Goal: Task Accomplishment & Management: Complete application form

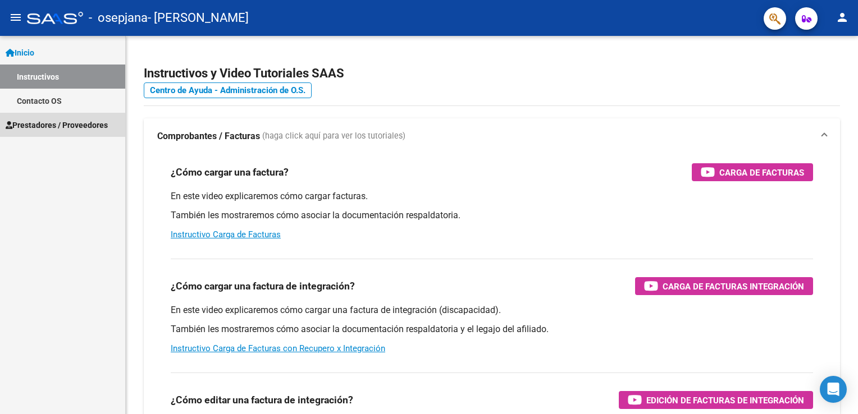
click at [43, 127] on span "Prestadores / Proveedores" at bounding box center [57, 125] width 102 height 12
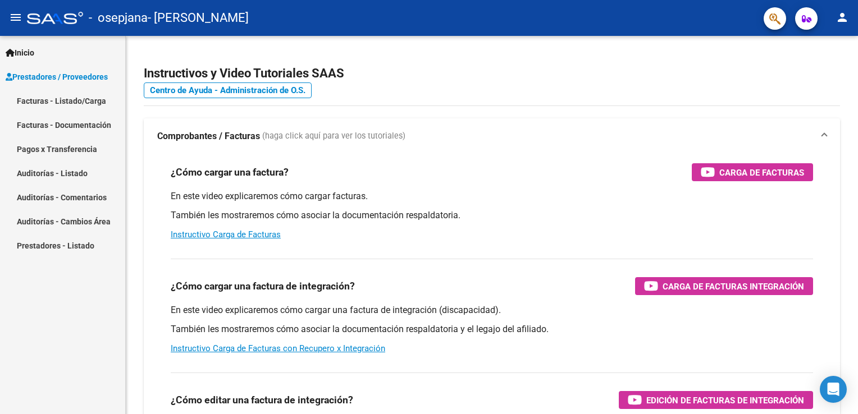
click at [48, 102] on link "Facturas - Listado/Carga" at bounding box center [62, 101] width 125 height 24
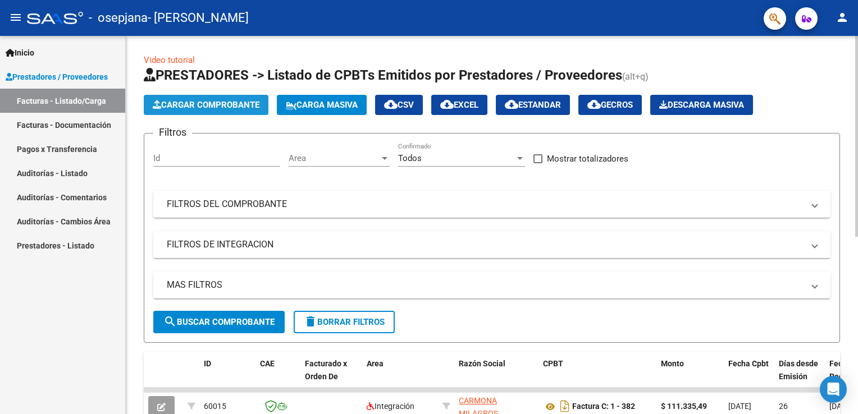
click at [188, 106] on span "Cargar Comprobante" at bounding box center [206, 105] width 107 height 10
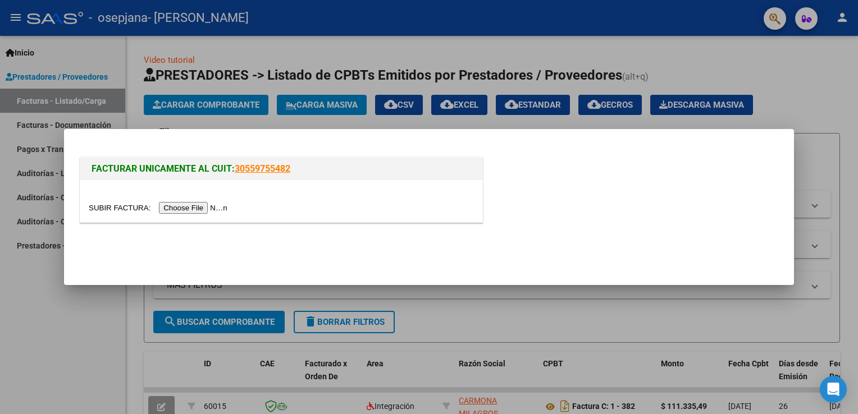
click at [190, 208] on input "file" at bounding box center [160, 208] width 142 height 12
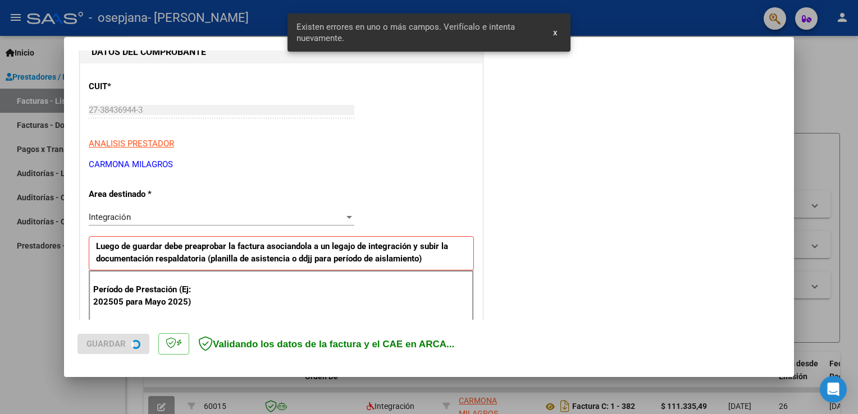
scroll to position [234, 0]
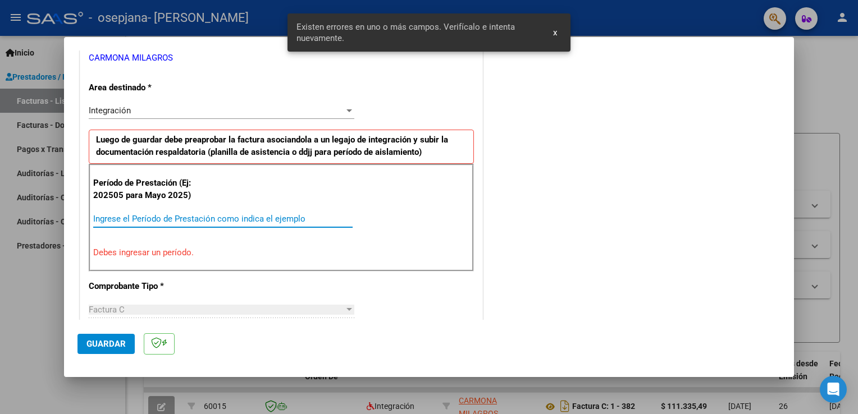
click at [256, 217] on input "Ingrese el Período de Prestación como indica el ejemplo" at bounding box center [222, 219] width 259 height 10
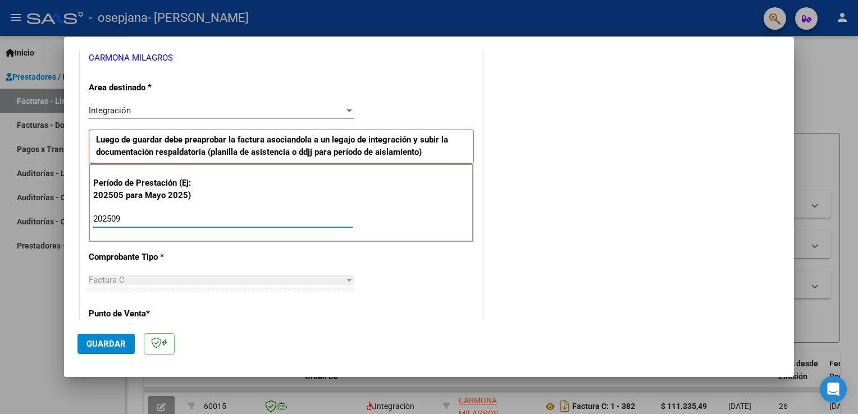
type input "202509"
click at [290, 263] on div "CUIT * 27-38436944-3 Ingresar CUIT ANALISIS PRESTADOR [PERSON_NAME] [PERSON_NAM…" at bounding box center [281, 379] width 402 height 845
click at [344, 108] on div at bounding box center [349, 110] width 10 height 9
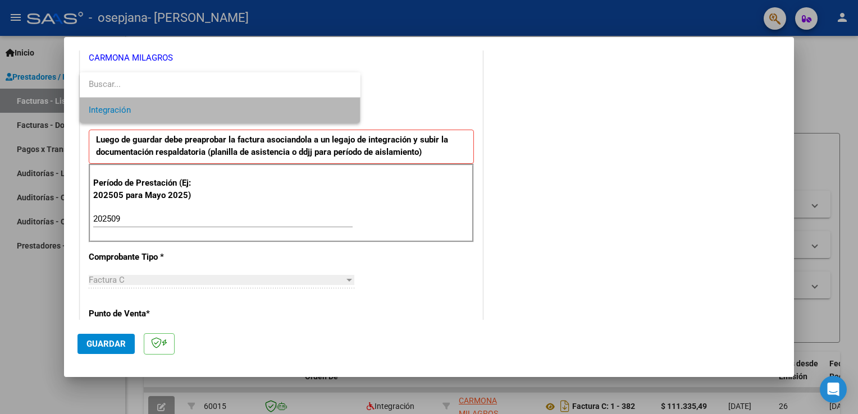
click at [344, 111] on span "Integración" at bounding box center [220, 110] width 263 height 25
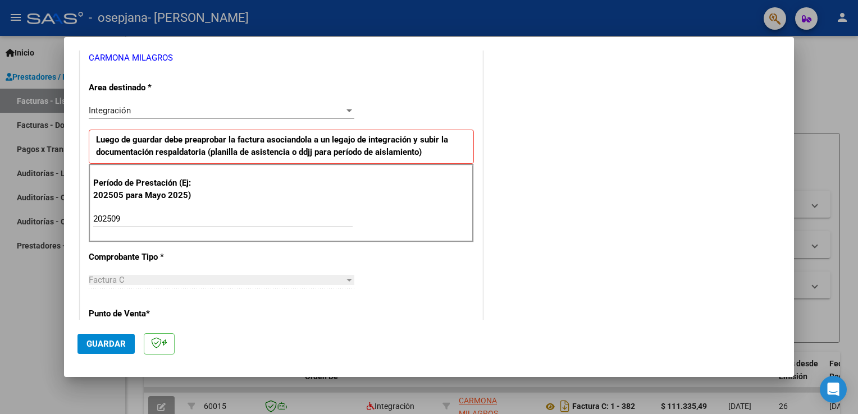
click at [436, 86] on div "CUIT * 27-38436944-3 Ingresar CUIT ANALISIS PRESTADOR [PERSON_NAME] [PERSON_NAM…" at bounding box center [281, 379] width 402 height 845
click at [438, 288] on div "CUIT * 27-38436944-3 Ingresar CUIT ANALISIS PRESTADOR [PERSON_NAME] [PERSON_NAM…" at bounding box center [281, 379] width 402 height 845
drag, startPoint x: 438, startPoint y: 288, endPoint x: 319, endPoint y: 262, distance: 121.3
click at [319, 262] on div "CUIT * 27-38436944-3 Ingresar CUIT ANALISIS PRESTADOR [PERSON_NAME] [PERSON_NAM…" at bounding box center [281, 379] width 402 height 845
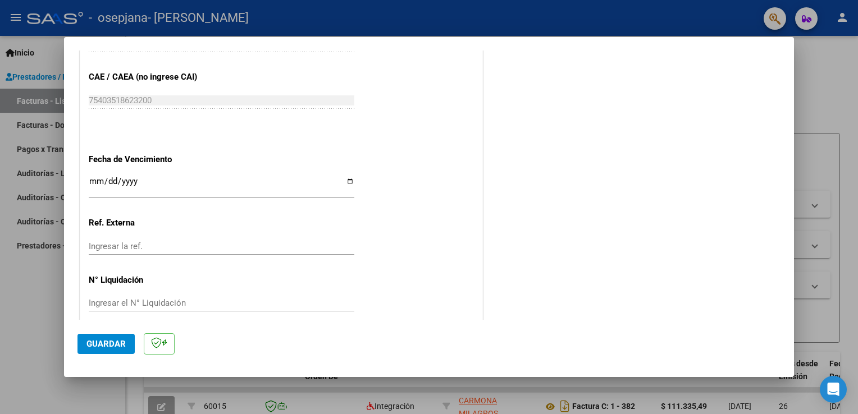
scroll to position [717, 0]
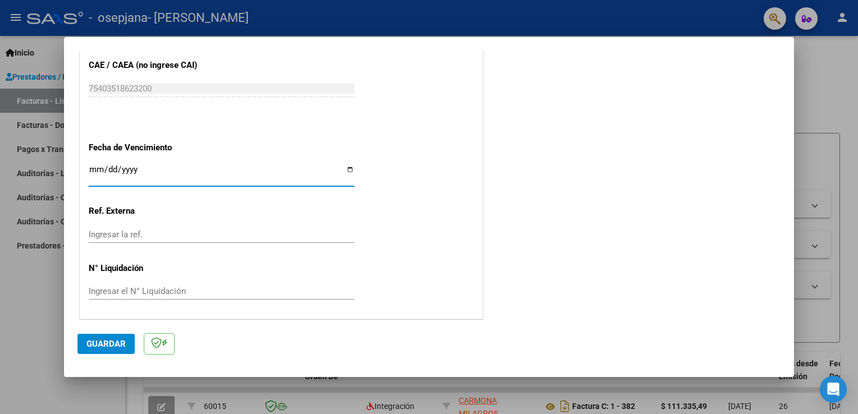
click at [349, 165] on input "Ingresar la fecha" at bounding box center [221, 174] width 265 height 18
type input "[DATE]"
click at [114, 341] on span "Guardar" at bounding box center [105, 344] width 39 height 10
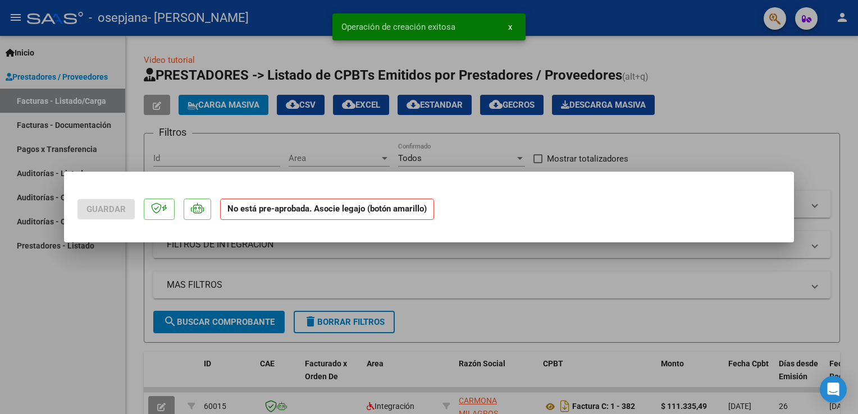
scroll to position [0, 0]
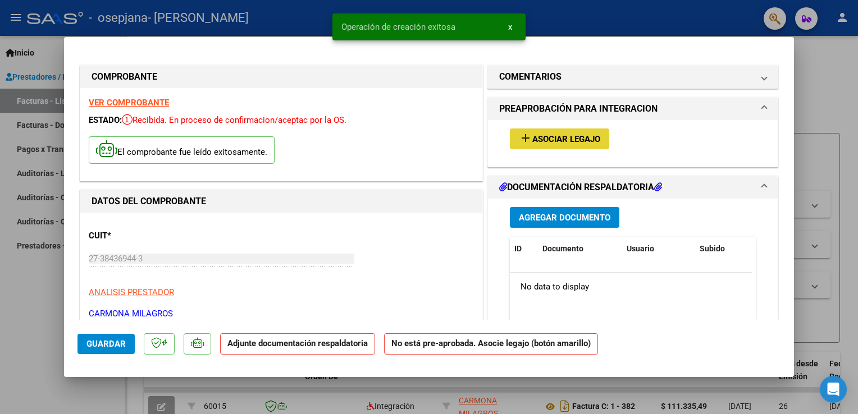
click at [534, 139] on span "Asociar Legajo" at bounding box center [566, 139] width 68 height 10
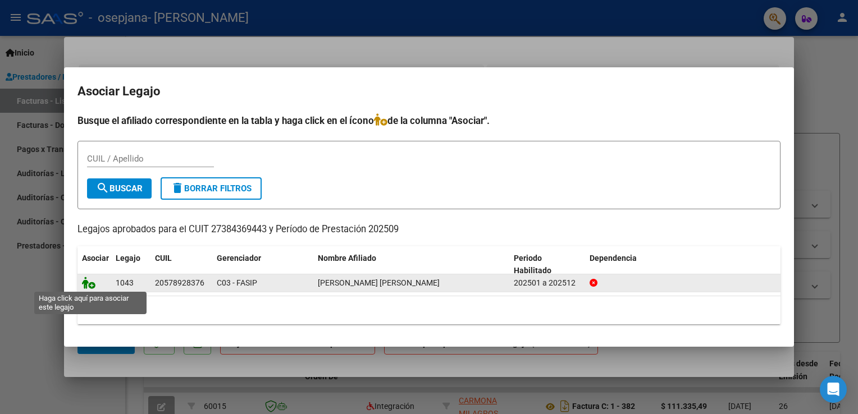
click at [85, 286] on icon at bounding box center [88, 283] width 13 height 12
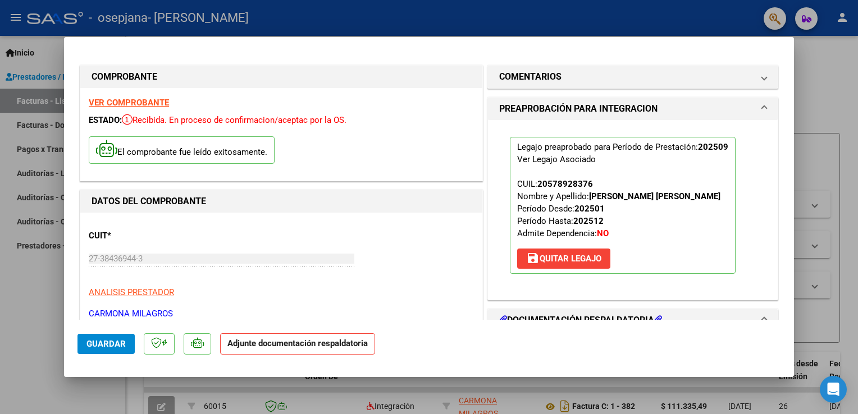
click at [356, 247] on div "CUIT * 27-38436944-3 Ingresar CUIT ANALISIS PRESTADOR [PERSON_NAME] [PERSON_NAM…" at bounding box center [281, 270] width 385 height 99
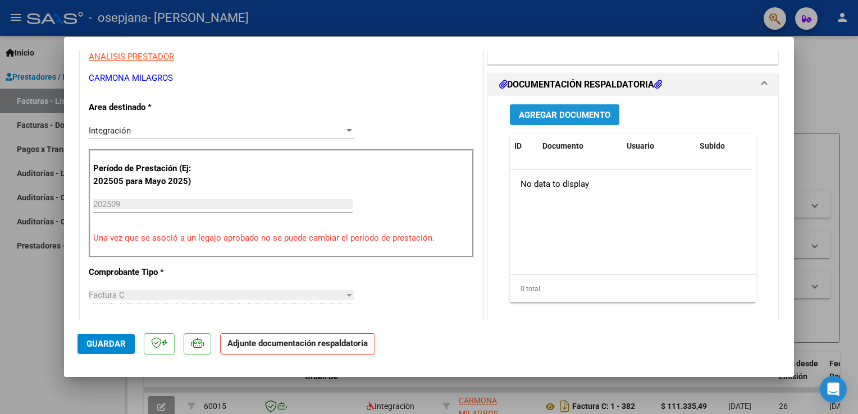
click at [579, 122] on button "Agregar Documento" at bounding box center [564, 114] width 109 height 21
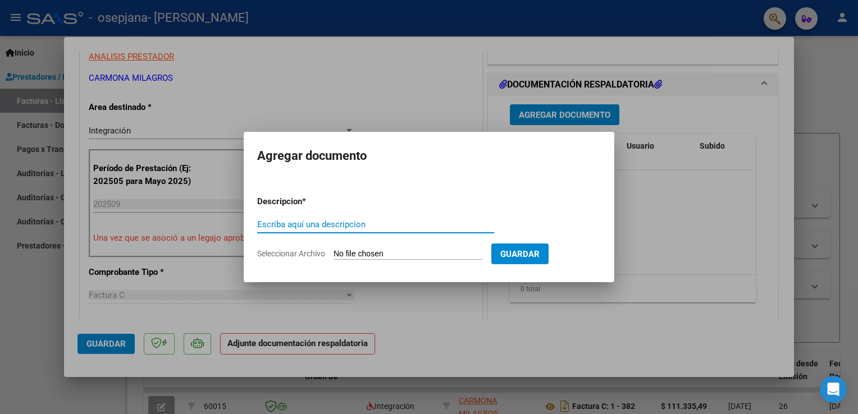
click at [361, 227] on input "Escriba aquí una descripcion" at bounding box center [375, 224] width 237 height 10
type input "[PERSON_NAME] factura [DATE] psicopedagogia"
click at [360, 256] on input "Seleccionar Archivo" at bounding box center [407, 254] width 149 height 11
type input "C:\fakepath\27384369443_011_00001_00000389.pdf"
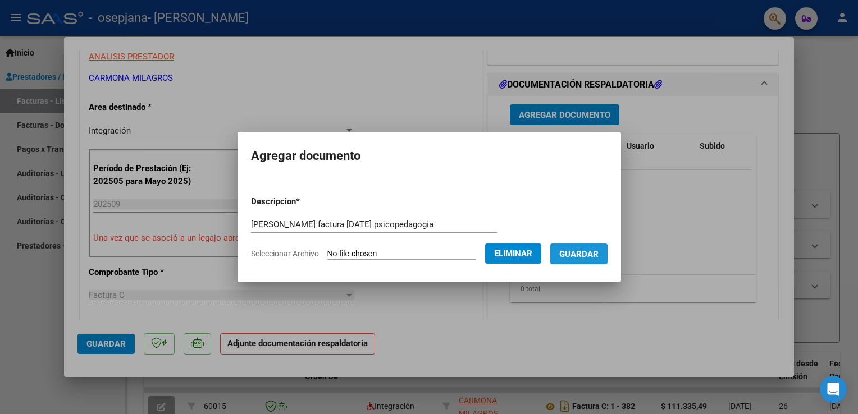
click at [565, 259] on span "Guardar" at bounding box center [578, 254] width 39 height 10
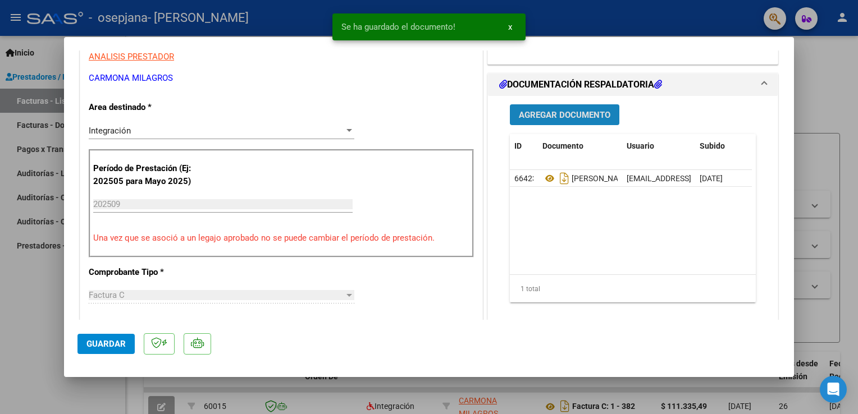
click at [571, 114] on span "Agregar Documento" at bounding box center [564, 115] width 91 height 10
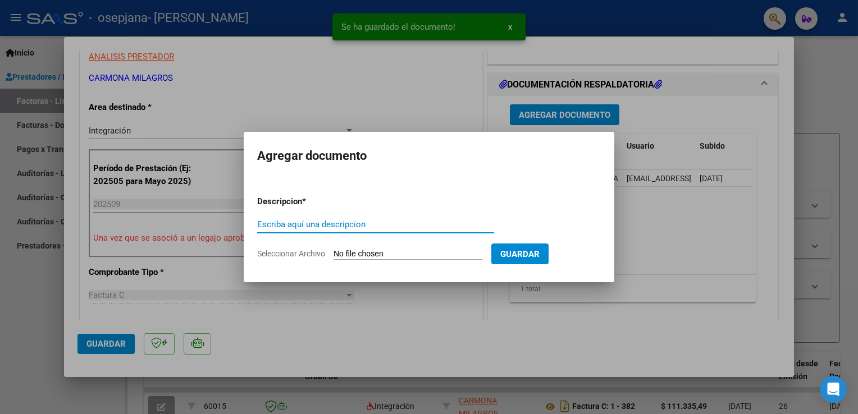
click at [420, 228] on input "Escriba aquí una descripcion" at bounding box center [375, 224] width 237 height 10
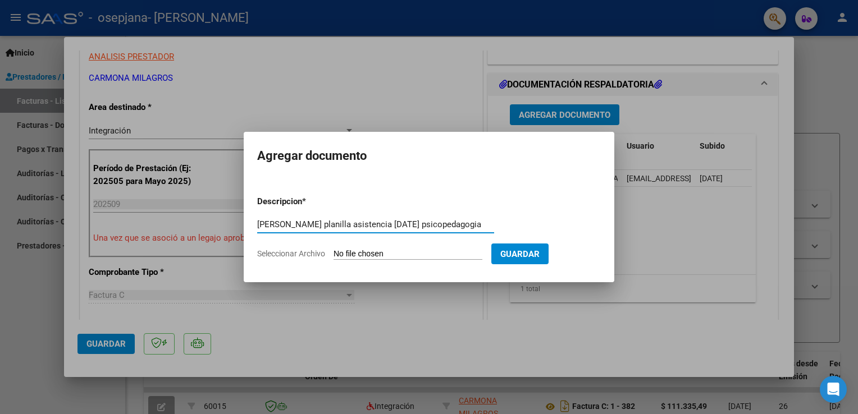
scroll to position [0, 16]
type input "[PERSON_NAME] planilla asistencia [DATE] psicopedagogia"
click at [407, 254] on input "Seleccionar Archivo" at bounding box center [407, 254] width 149 height 11
type input "C:\fakepath\[PERSON_NAME]-PLANILLA ASISTENCIA [DATE]-PSICOPEDAGOGIA.pdf"
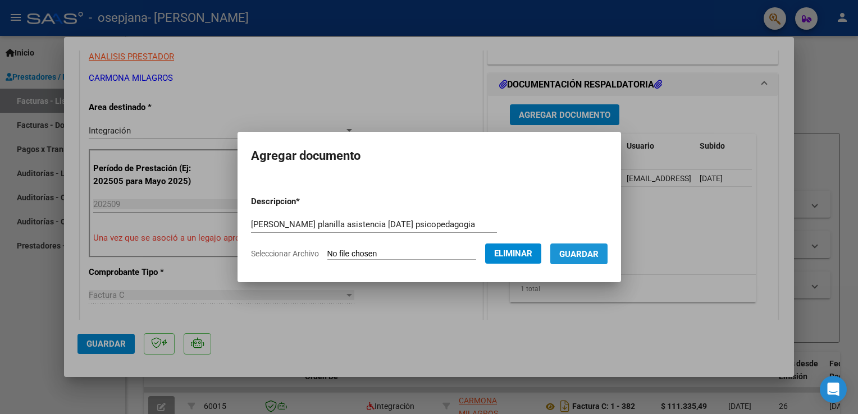
click at [571, 259] on span "Guardar" at bounding box center [578, 254] width 39 height 10
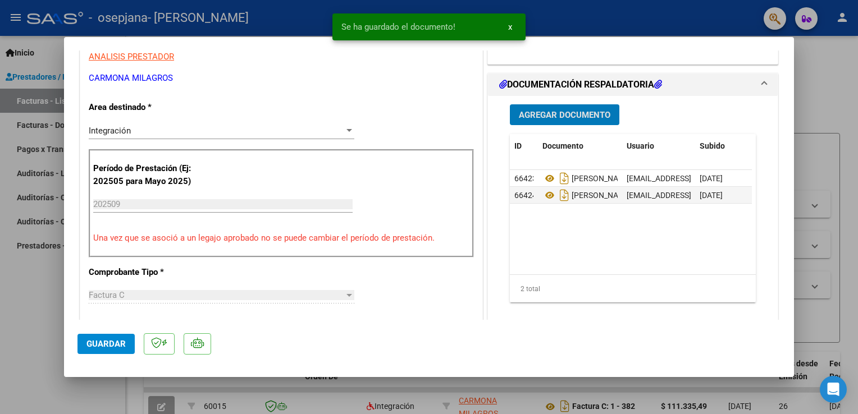
click at [572, 108] on button "Agregar Documento" at bounding box center [564, 114] width 109 height 21
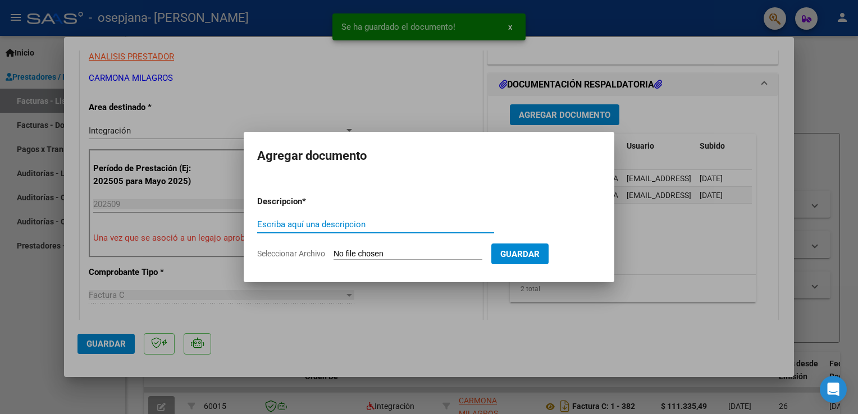
click at [418, 221] on input "Escriba aquí una descripcion" at bounding box center [375, 224] width 237 height 10
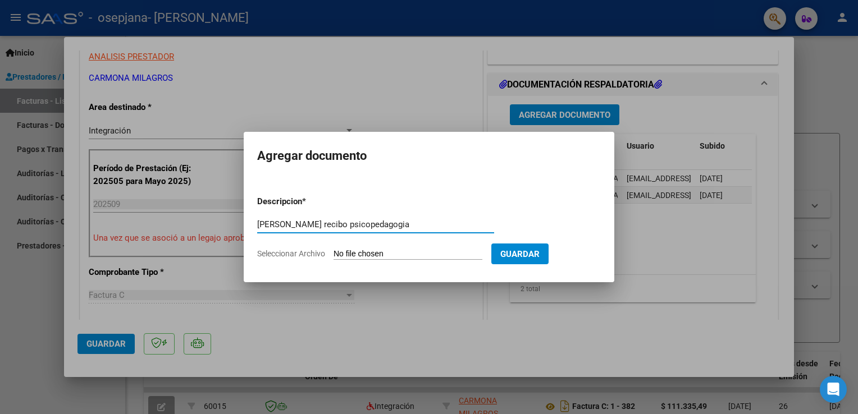
type input "[PERSON_NAME] recibo psicopedagogia"
click at [416, 259] on input "Seleccionar Archivo" at bounding box center [407, 254] width 149 height 11
type input "C:\fakepath\[PERSON_NAME] recibo fc 357 psicopedagogia.pdf"
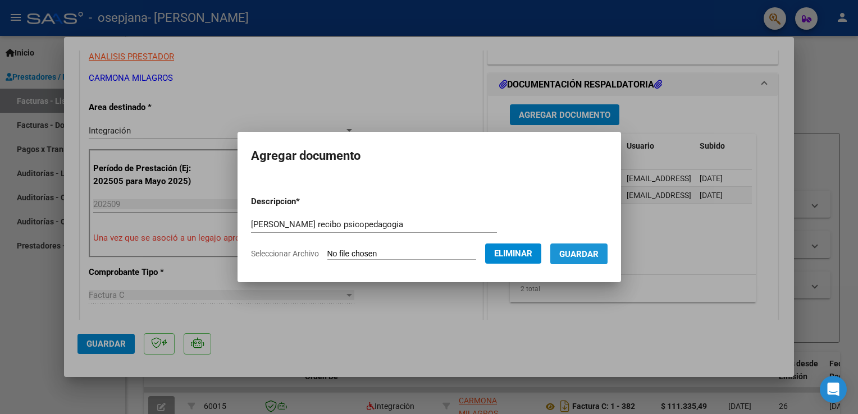
click at [581, 255] on span "Guardar" at bounding box center [578, 254] width 39 height 10
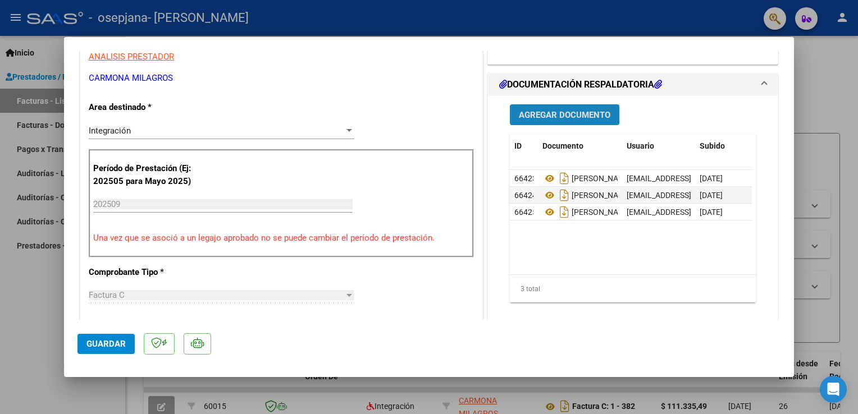
click at [538, 117] on span "Agregar Documento" at bounding box center [564, 115] width 91 height 10
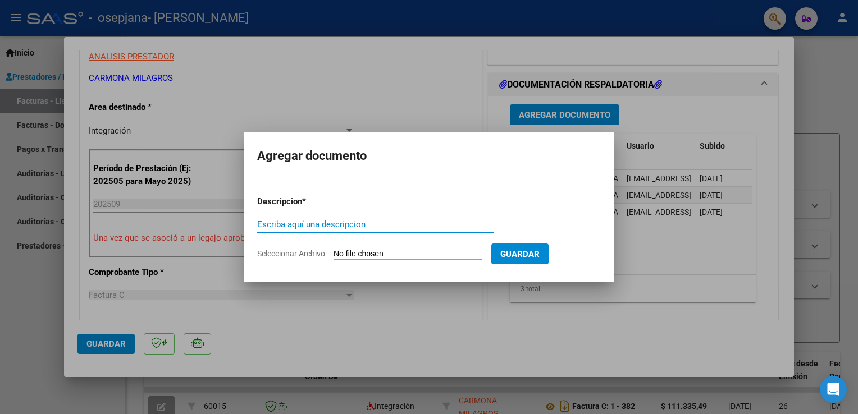
click at [405, 219] on input "Escriba aquí una descripcion" at bounding box center [375, 224] width 237 height 10
type input "[PERSON_NAME] cae factura 389 psicopedagogia"
click at [388, 254] on input "Seleccionar Archivo" at bounding box center [407, 254] width 149 height 11
type input "C:\fakepath\cae fact 389 [PERSON_NAME] psicopedagogia.pdf"
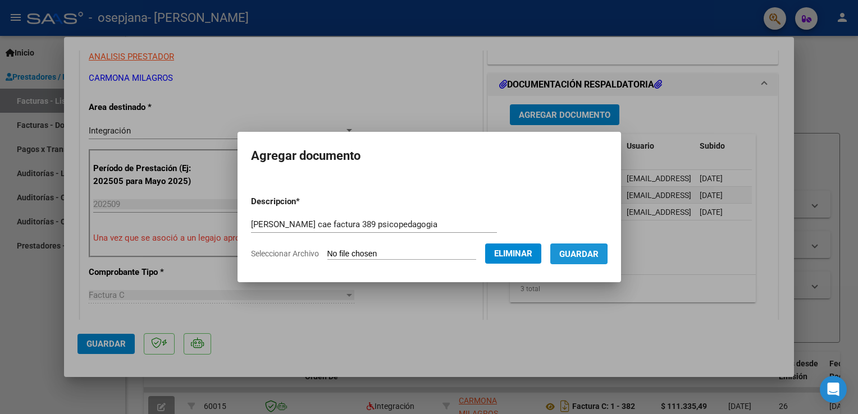
click at [566, 255] on span "Guardar" at bounding box center [578, 254] width 39 height 10
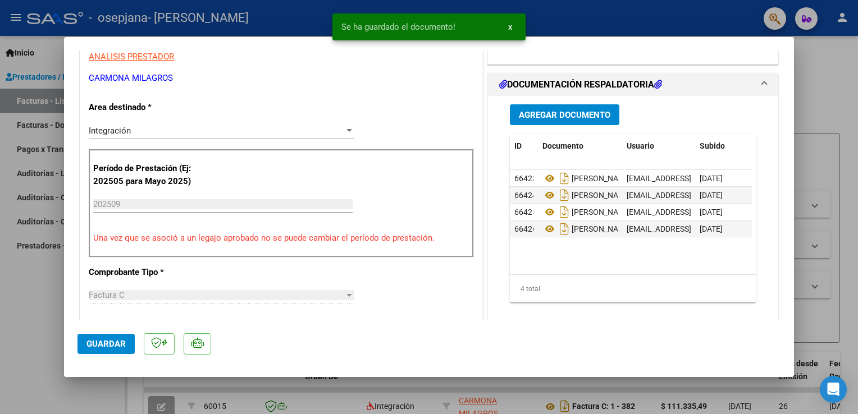
click at [308, 328] on mat-dialog-actions "Guardar" at bounding box center [428, 342] width 703 height 44
click at [117, 349] on span "Guardar" at bounding box center [105, 344] width 39 height 10
click at [102, 347] on span "Guardar" at bounding box center [105, 344] width 39 height 10
click at [819, 69] on div at bounding box center [429, 207] width 858 height 414
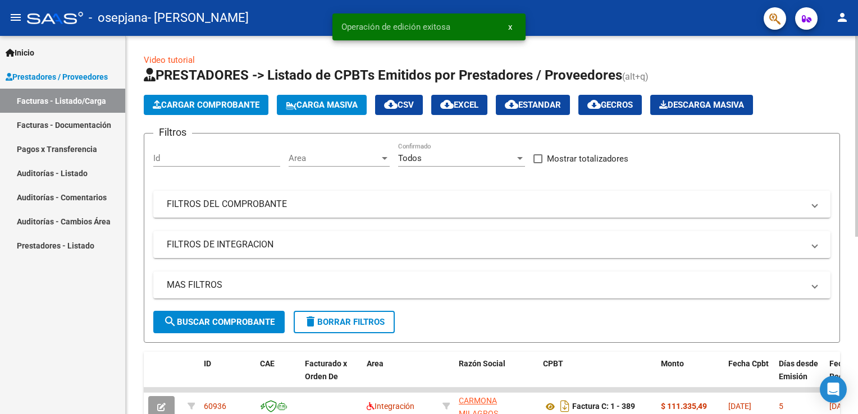
click at [813, 91] on app-list-header "PRESTADORES -> Listado de CPBTs Emitidos por Prestadores / Proveedores (alt+q) …" at bounding box center [492, 204] width 696 height 277
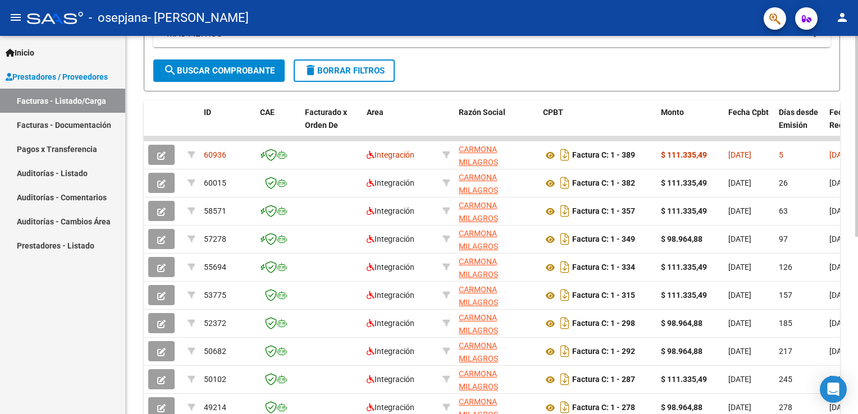
scroll to position [269, 0]
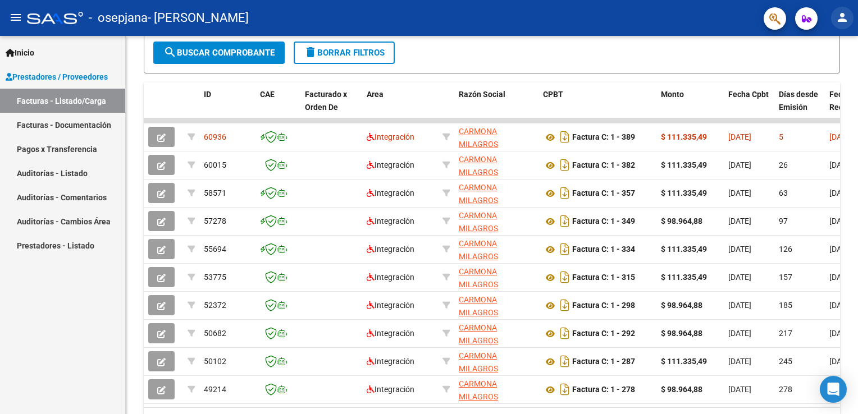
click at [842, 12] on mat-icon "person" at bounding box center [841, 17] width 13 height 13
click at [819, 72] on button "exit_to_app Salir" at bounding box center [819, 74] width 68 height 27
